Goal: Information Seeking & Learning: Find specific fact

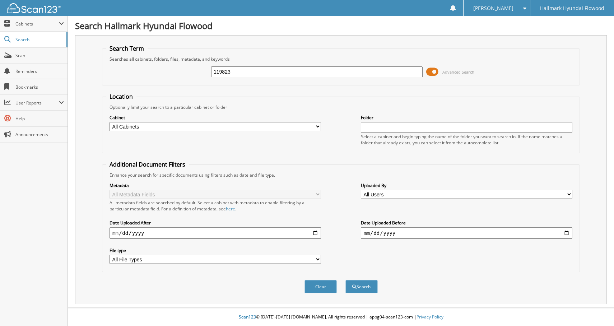
type input "119823"
click at [345, 280] on button "Search" at bounding box center [361, 286] width 32 height 13
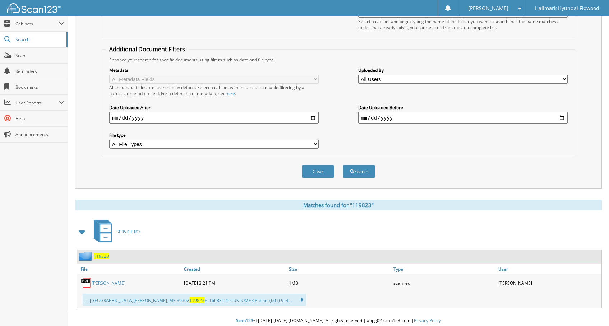
scroll to position [119, 0]
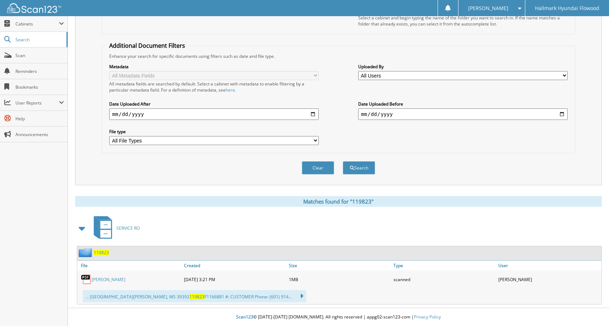
click at [96, 254] on span "119823" at bounding box center [101, 253] width 15 height 6
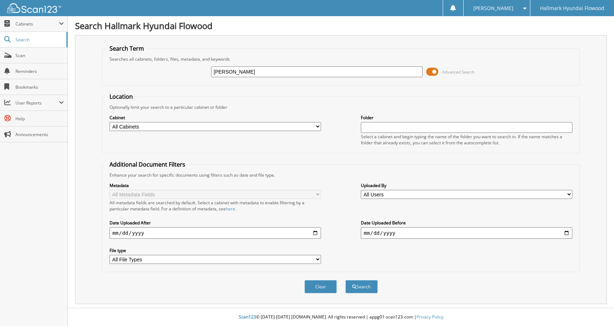
type input "[PERSON_NAME]"
click at [345, 280] on button "Search" at bounding box center [361, 286] width 32 height 13
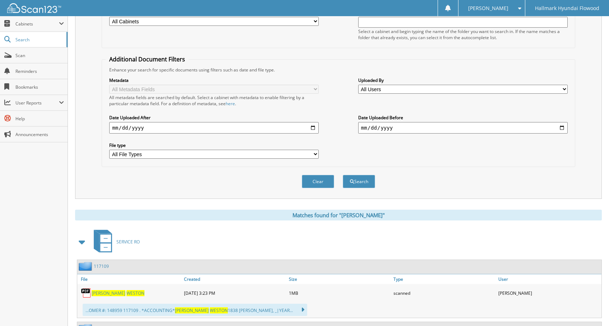
scroll to position [180, 0]
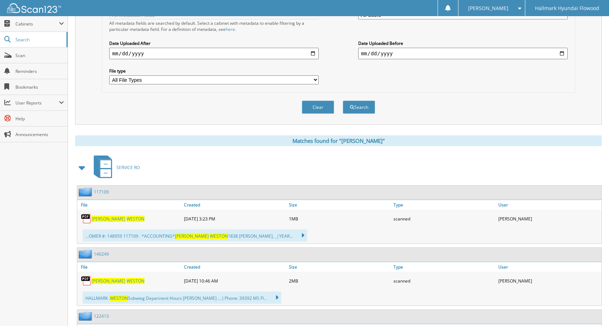
click at [104, 254] on link "140249" at bounding box center [101, 254] width 15 height 6
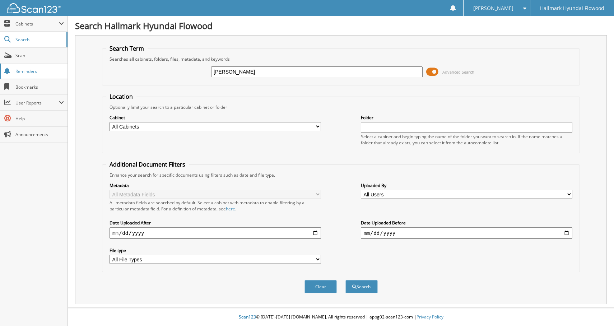
type input "[PERSON_NAME]"
click at [345, 280] on button "Search" at bounding box center [361, 286] width 32 height 13
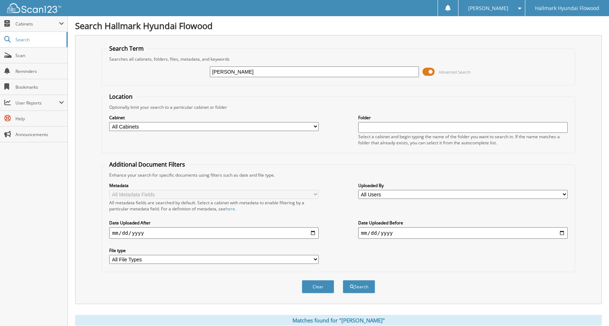
click at [223, 72] on input "[PERSON_NAME]" at bounding box center [314, 71] width 209 height 11
click at [227, 70] on input "[PERSON_NAME]" at bounding box center [314, 71] width 209 height 11
type input "[PERSON_NAME]"
click at [343, 280] on button "Search" at bounding box center [359, 286] width 32 height 13
drag, startPoint x: 267, startPoint y: 75, endPoint x: 177, endPoint y: 66, distance: 90.2
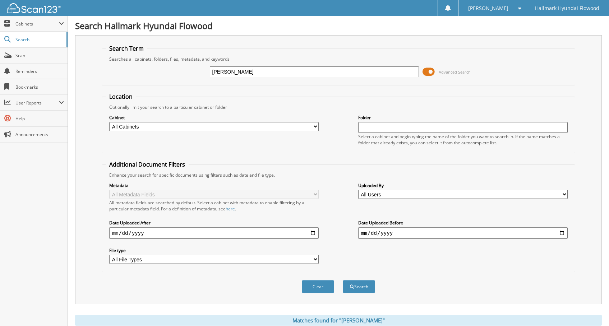
click at [178, 67] on div "[PERSON_NAME] Advanced Search" at bounding box center [338, 71] width 465 height 19
click at [520, 10] on span at bounding box center [517, 8] width 7 height 5
click at [504, 37] on link "Logout" at bounding box center [491, 35] width 66 height 13
